Goal: Task Accomplishment & Management: Complete application form

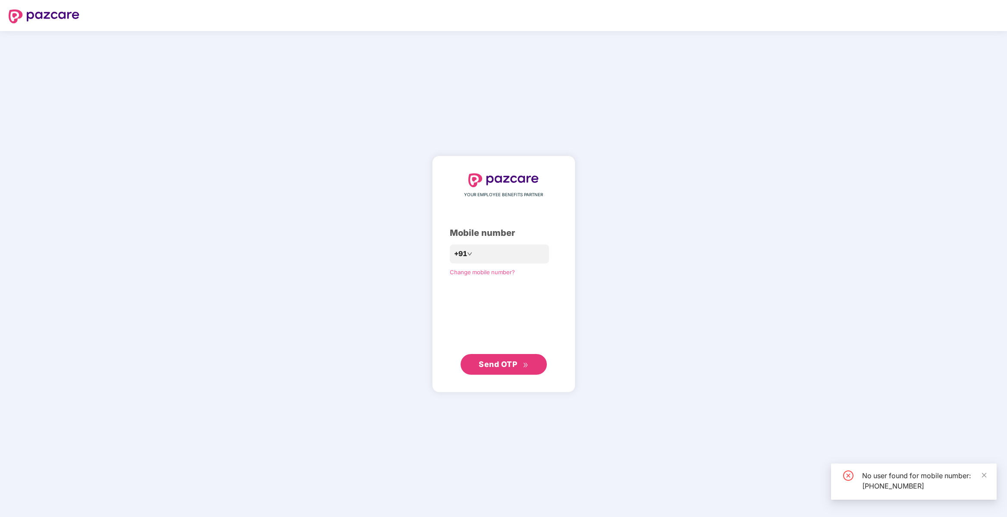
click at [671, 320] on div "**********" at bounding box center [503, 274] width 1007 height 486
click at [490, 257] on input "**********" at bounding box center [509, 254] width 71 height 14
click at [522, 258] on input "*********" at bounding box center [509, 254] width 71 height 14
type input "**********"
click at [524, 365] on icon "double-right" at bounding box center [526, 366] width 6 height 6
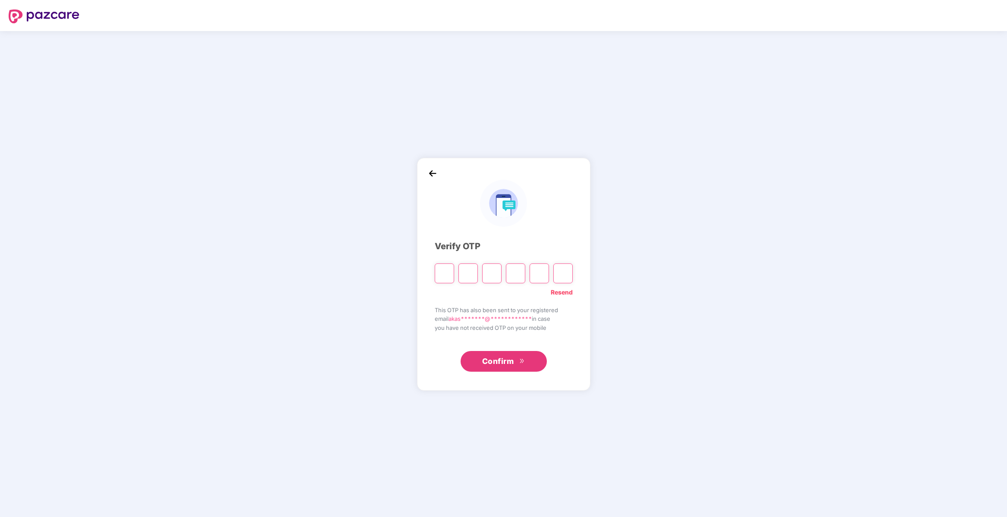
type input "*"
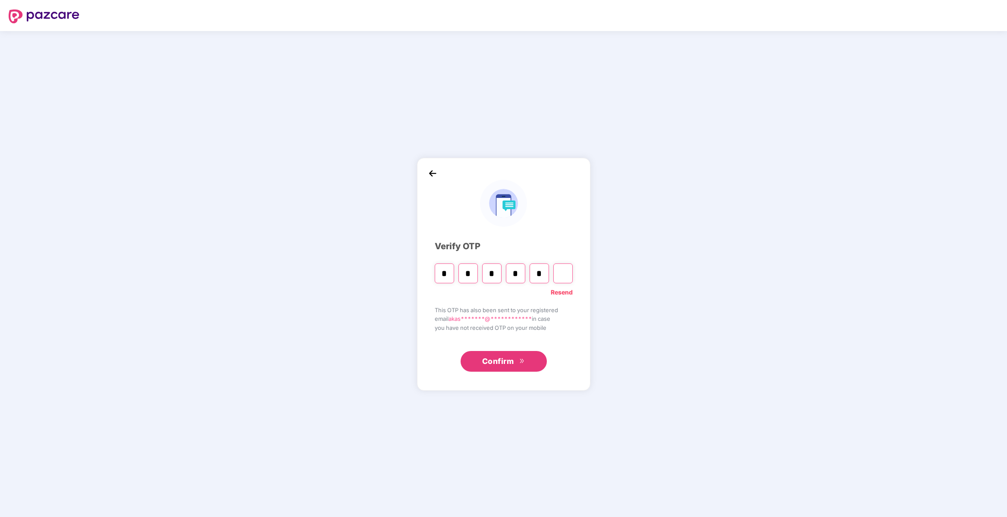
type input "*"
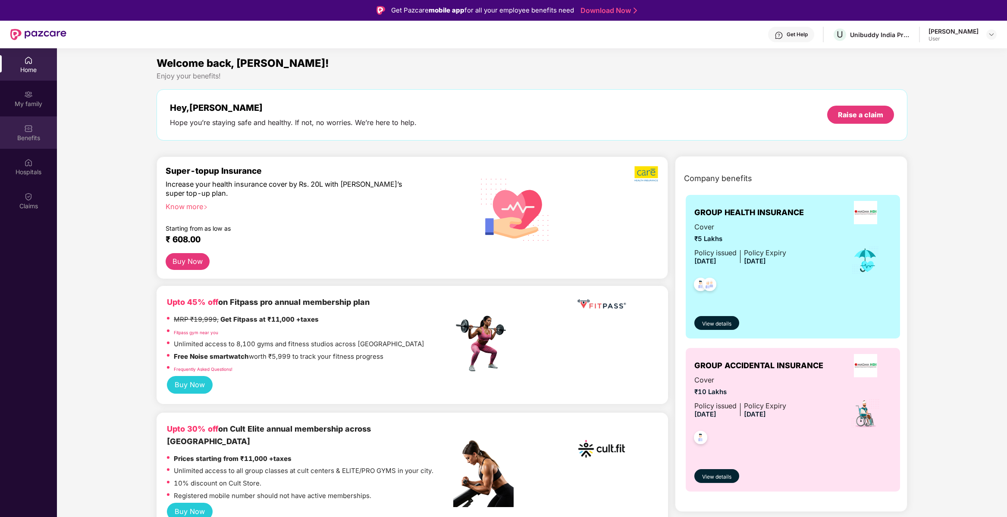
click at [40, 131] on div "Benefits" at bounding box center [28, 132] width 57 height 32
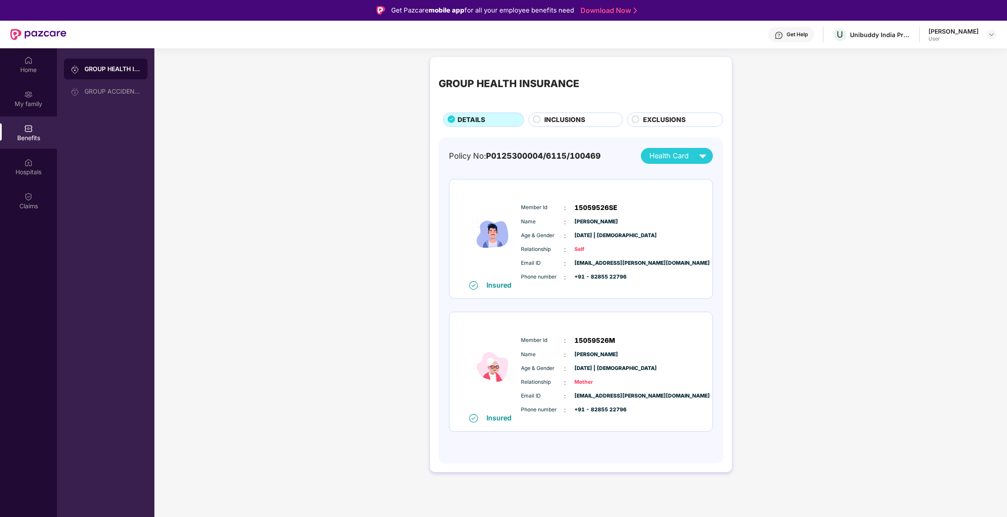
click at [595, 124] on div "INCLUSIONS" at bounding box center [579, 121] width 78 height 12
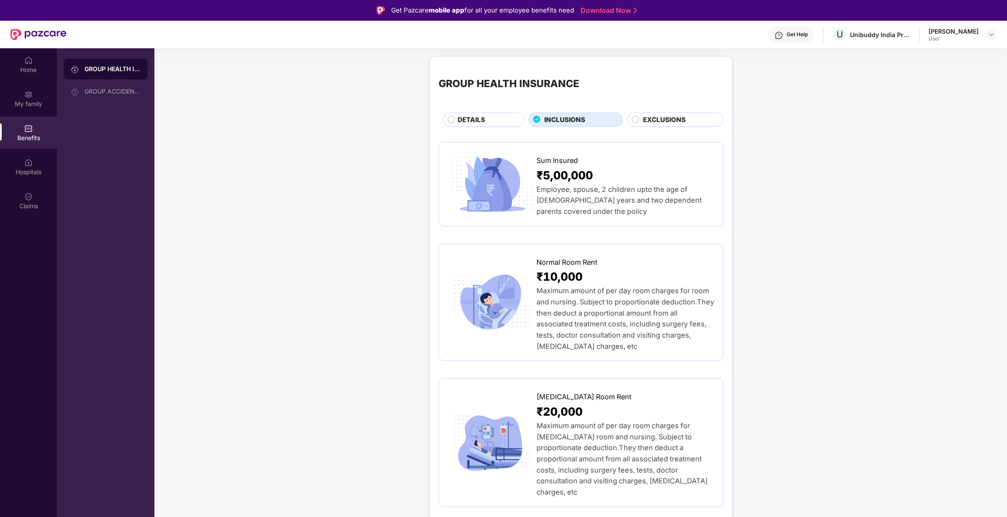
click at [645, 123] on span "EXCLUSIONS" at bounding box center [664, 120] width 43 height 10
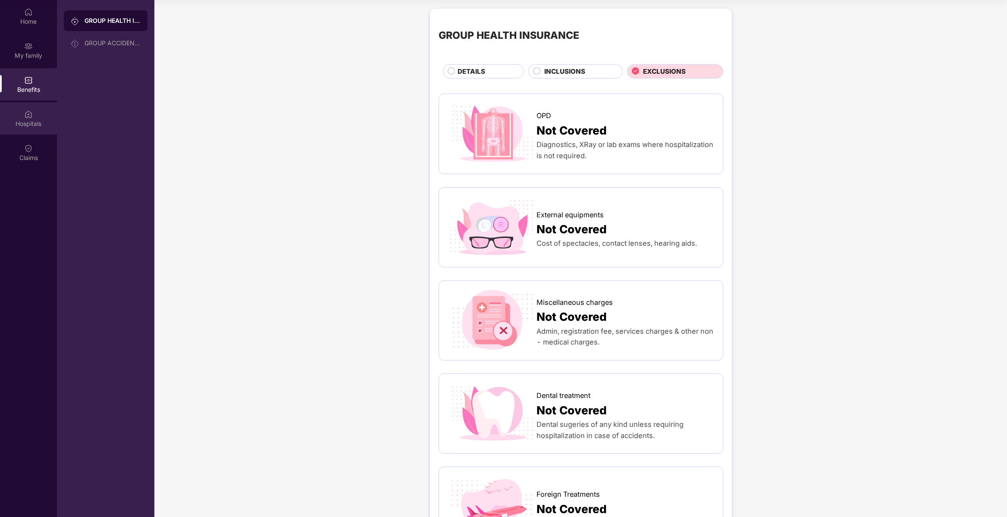
click at [20, 116] on div "Hospitals" at bounding box center [28, 118] width 57 height 32
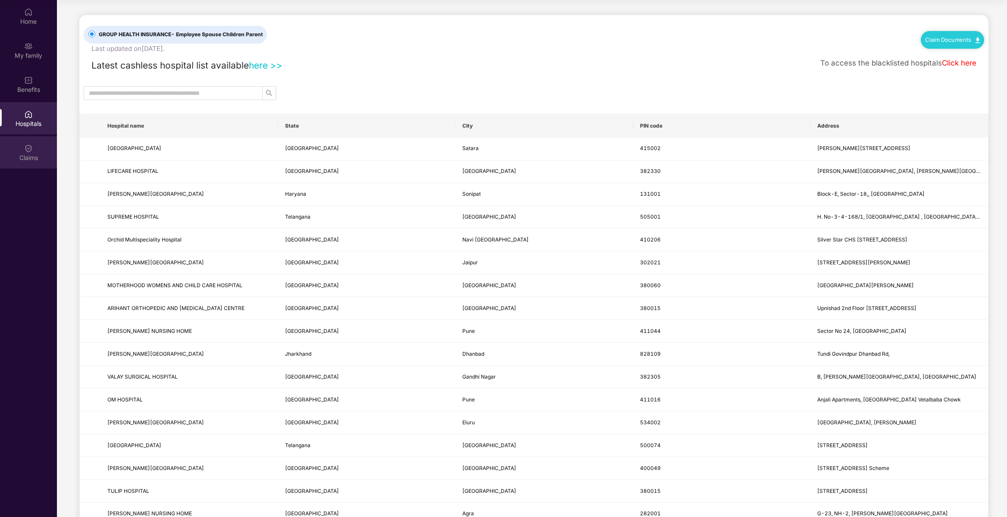
click at [41, 147] on div "Claims" at bounding box center [28, 152] width 57 height 32
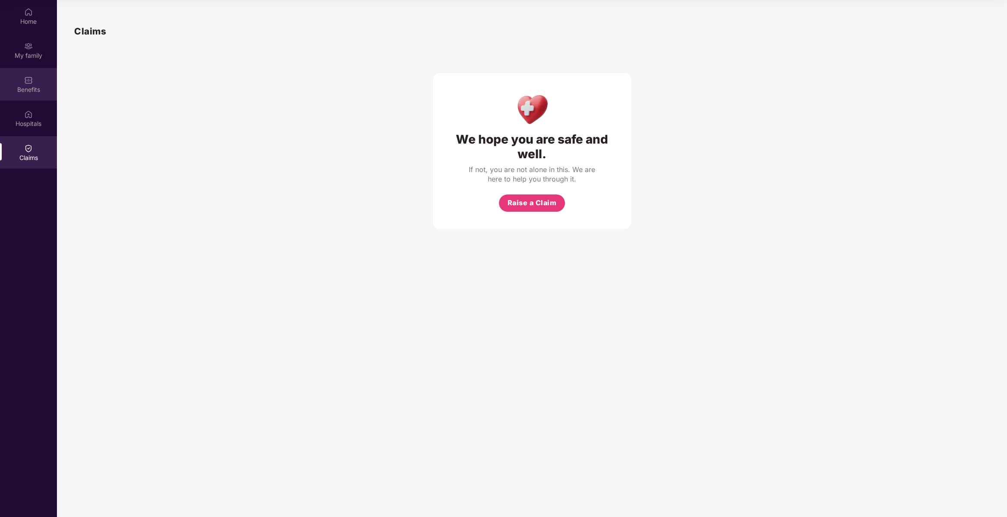
click at [44, 82] on div "Benefits" at bounding box center [28, 84] width 57 height 32
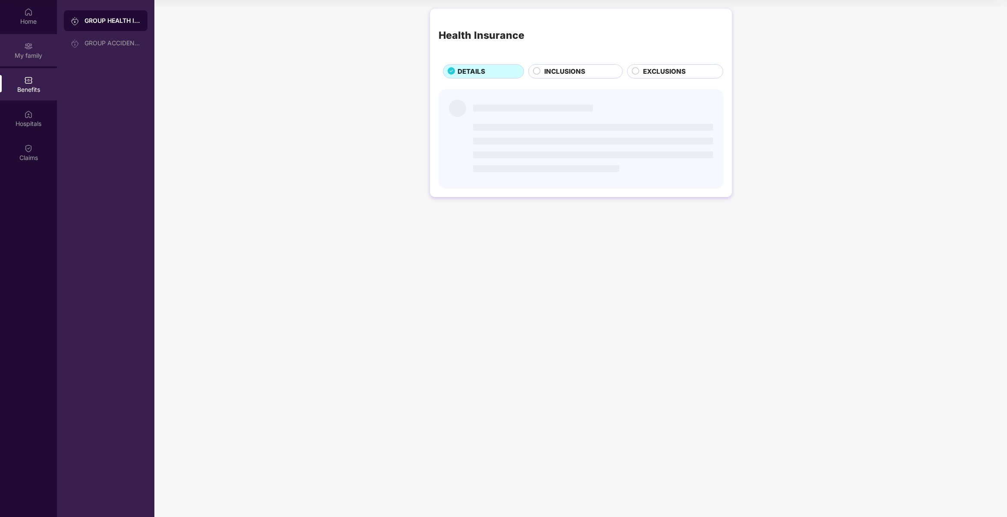
click at [36, 40] on div "My family" at bounding box center [28, 50] width 57 height 32
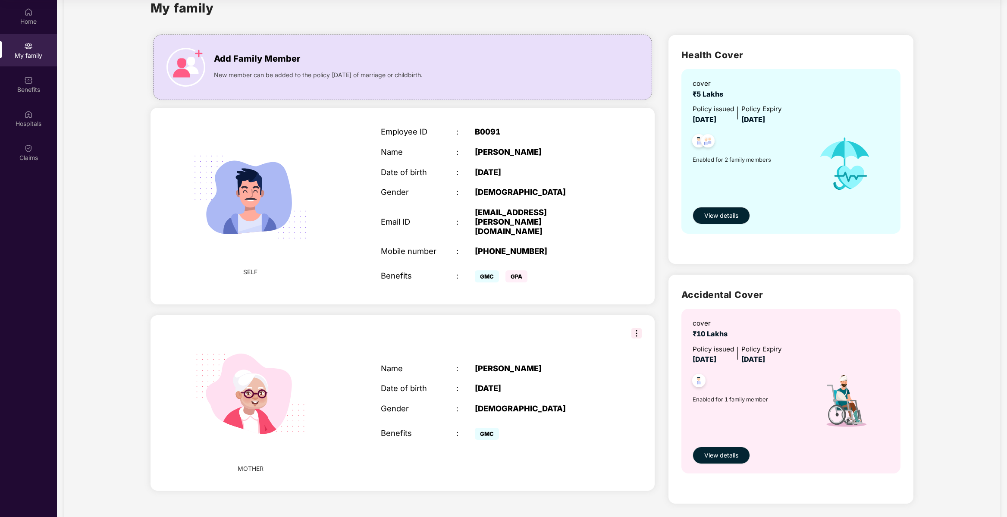
scroll to position [48, 0]
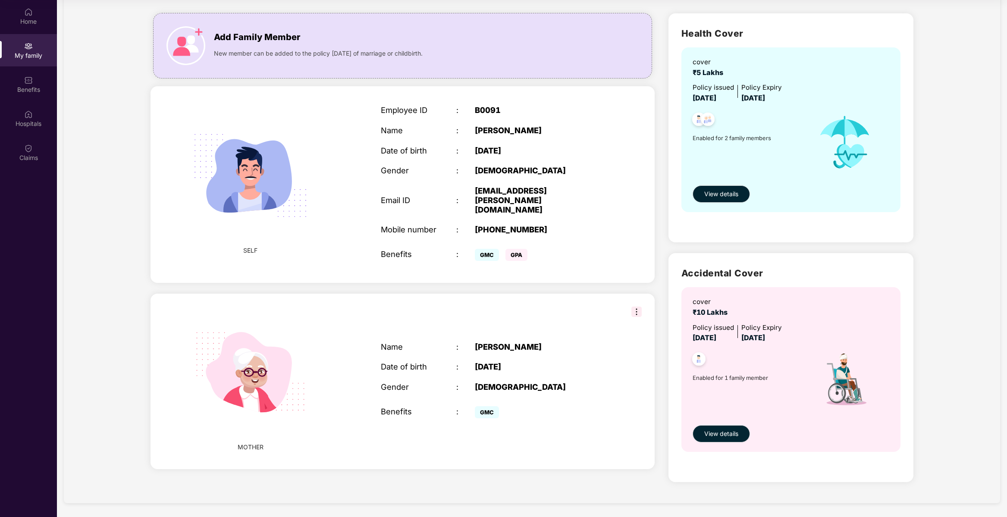
click at [772, 167] on div "Enabled for 2 family members" at bounding box center [751, 143] width 116 height 78
click at [720, 302] on div "cover" at bounding box center [712, 302] width 38 height 10
click at [711, 433] on span "View details" at bounding box center [721, 433] width 34 height 9
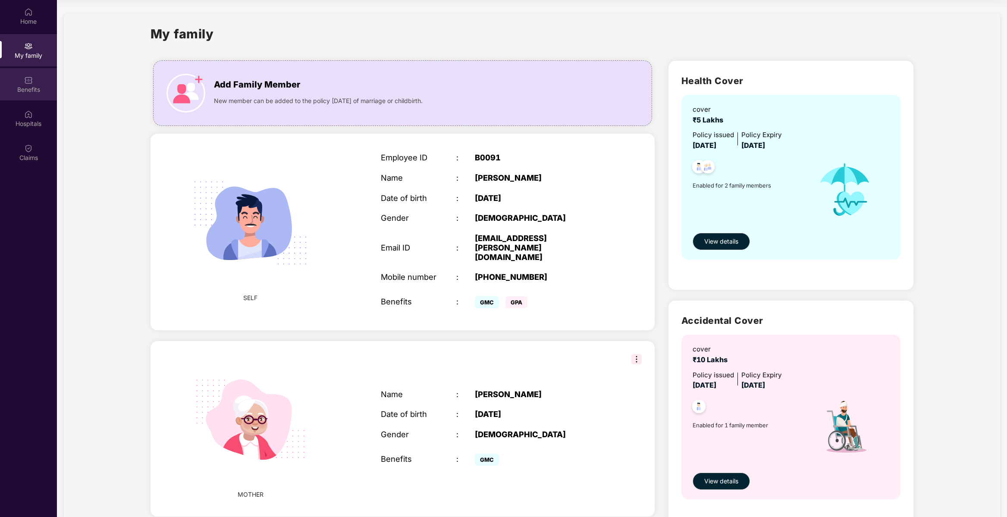
click at [44, 87] on div "Benefits" at bounding box center [28, 89] width 57 height 9
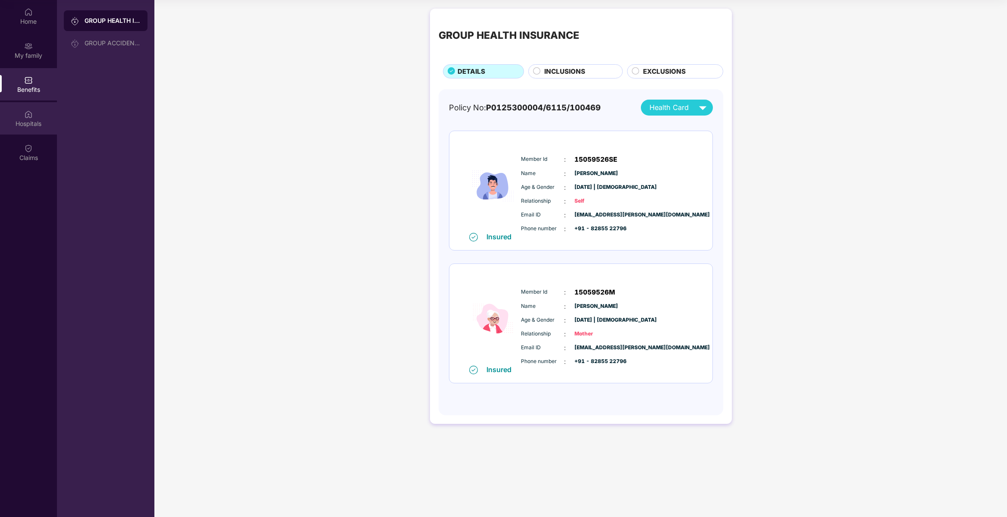
click at [40, 112] on div "Hospitals" at bounding box center [28, 118] width 57 height 32
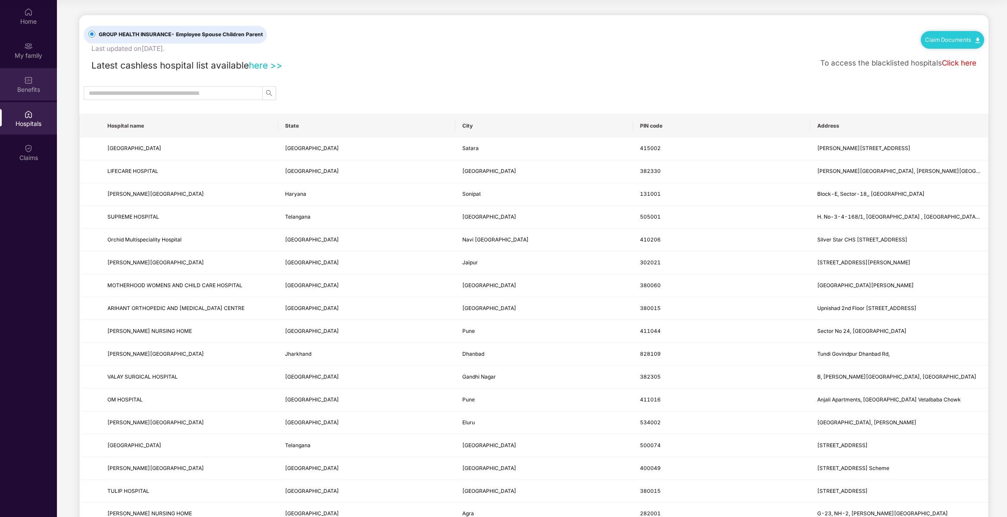
click at [44, 90] on div "Benefits" at bounding box center [28, 89] width 57 height 9
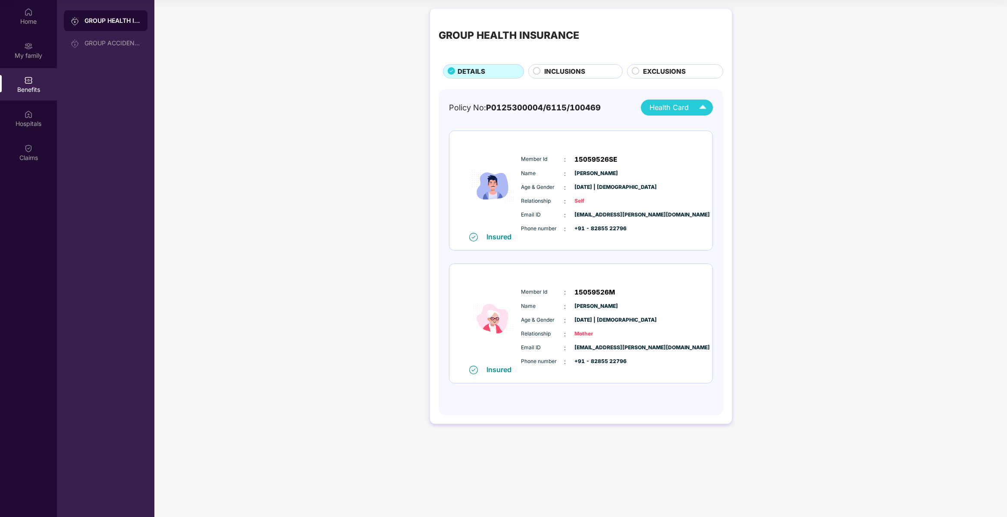
click at [683, 111] on span "Health Card" at bounding box center [668, 107] width 39 height 11
click at [675, 145] on div "[PERSON_NAME]" at bounding box center [677, 144] width 62 height 9
click at [21, 153] on div "Claims" at bounding box center [28, 152] width 57 height 32
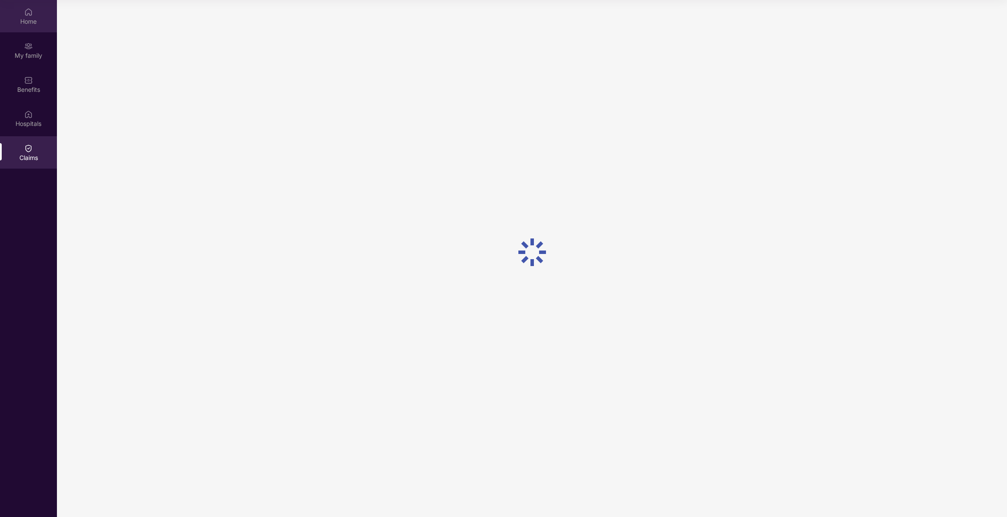
click at [34, 22] on div "Home" at bounding box center [28, 21] width 57 height 9
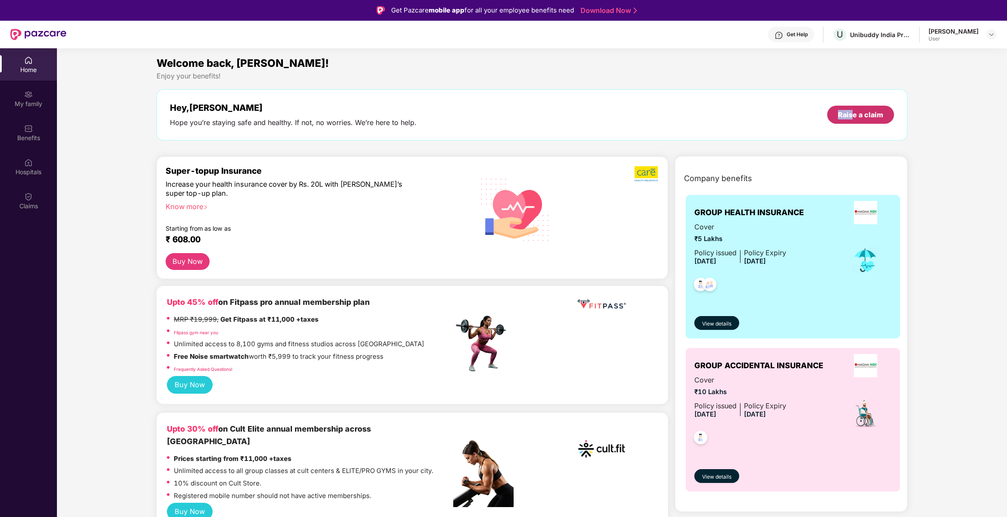
click at [853, 117] on div "Raise a claim" at bounding box center [860, 115] width 67 height 18
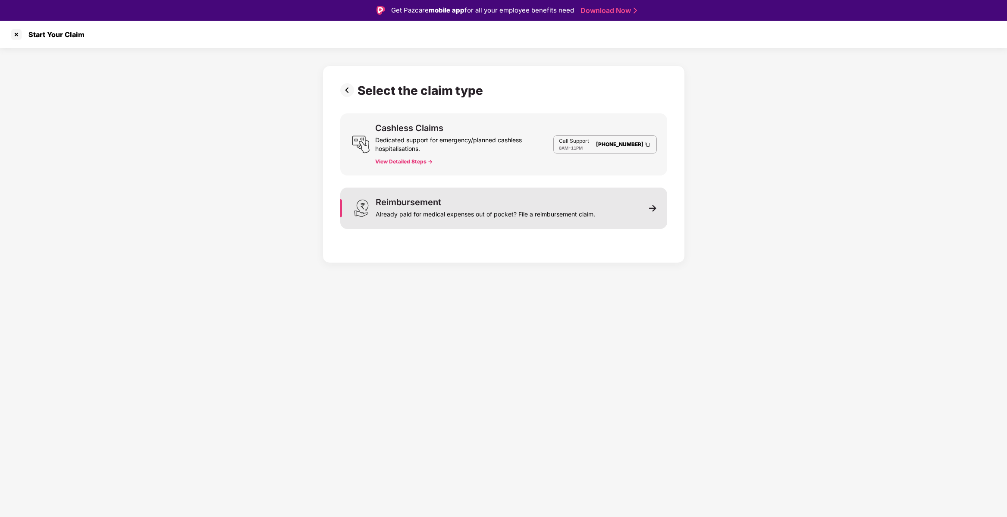
click at [634, 212] on div "Reimbursement Already paid for medical expenses out of pocket? File a reimburse…" at bounding box center [503, 208] width 327 height 41
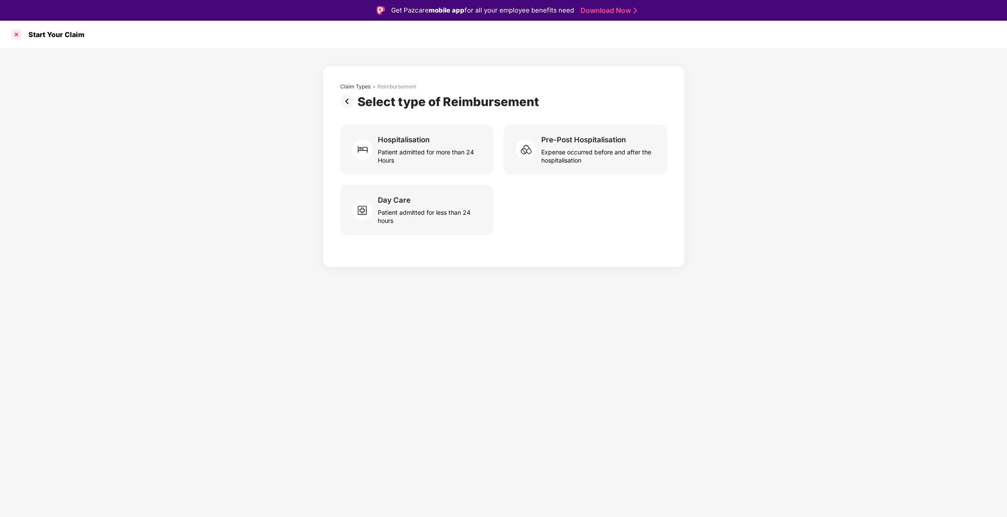
click at [13, 34] on div at bounding box center [16, 35] width 14 height 14
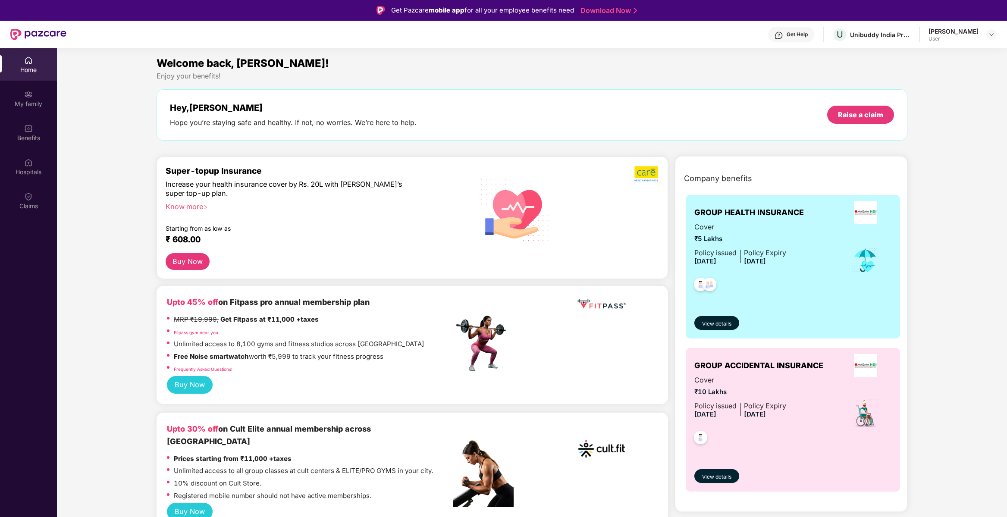
click at [822, 42] on div "Get Help U Unibuddy India Private Limited [PERSON_NAME] User" at bounding box center [531, 35] width 930 height 28
click at [808, 36] on div "Get Help" at bounding box center [797, 34] width 21 height 7
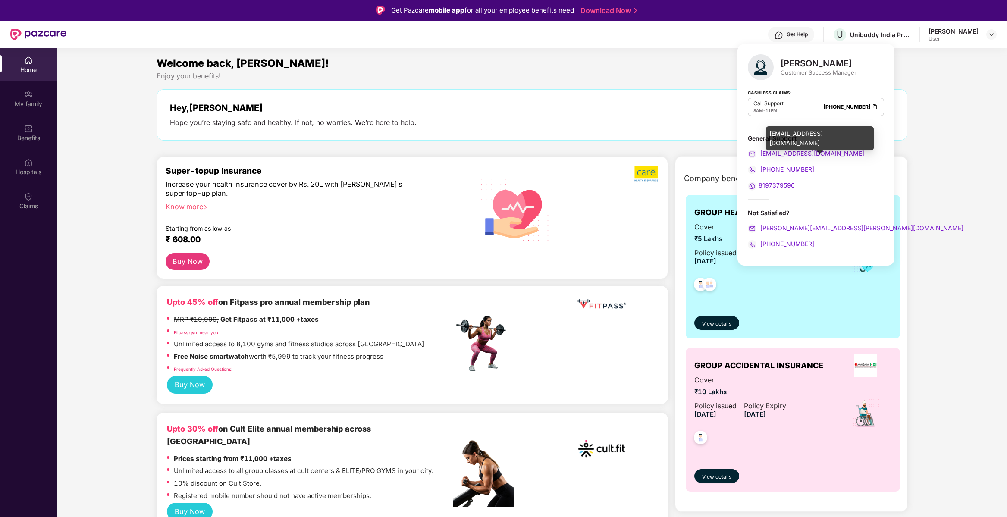
click at [812, 151] on span "[EMAIL_ADDRESS][DOMAIN_NAME]" at bounding box center [812, 153] width 106 height 7
click at [813, 209] on div "Not Satisfied?" at bounding box center [816, 213] width 136 height 8
copy link "[EMAIL_ADDRESS][DOMAIN_NAME]"
